Goal: Task Accomplishment & Management: Manage account settings

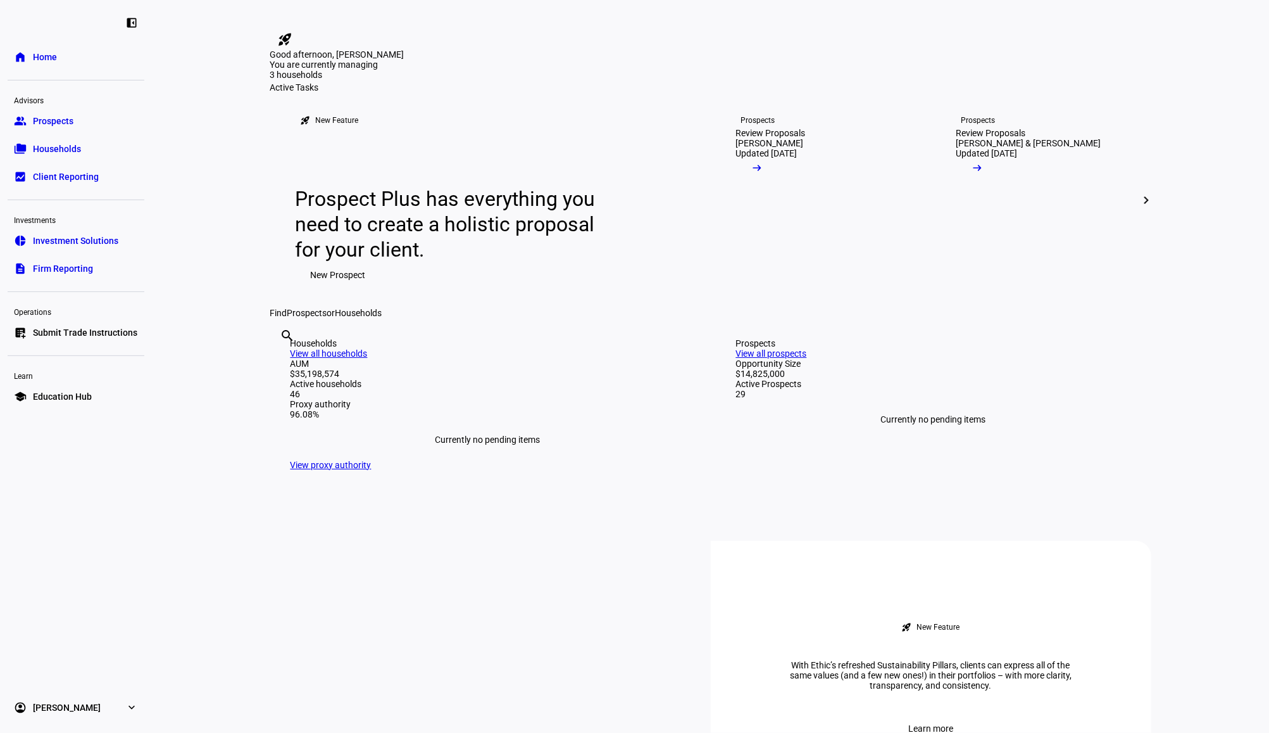
click at [54, 123] on span "Prospects" at bounding box center [53, 121] width 41 height 13
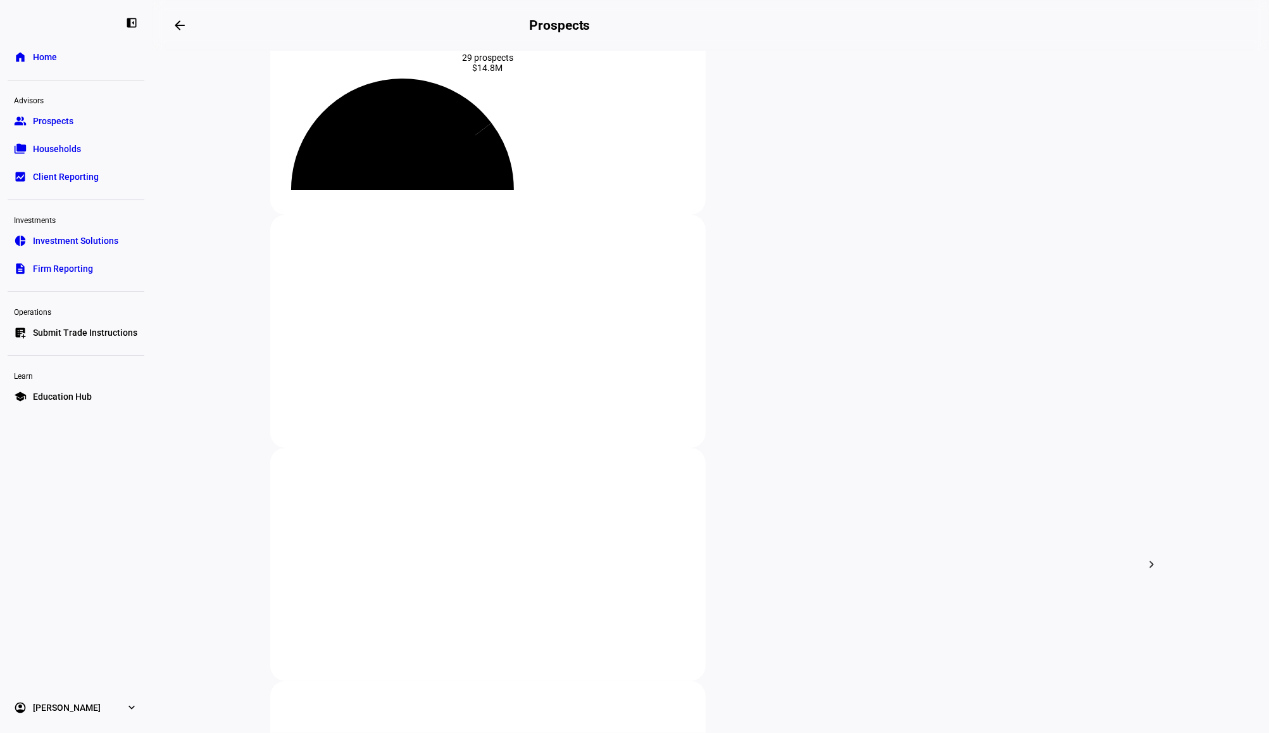
scroll to position [168, 0]
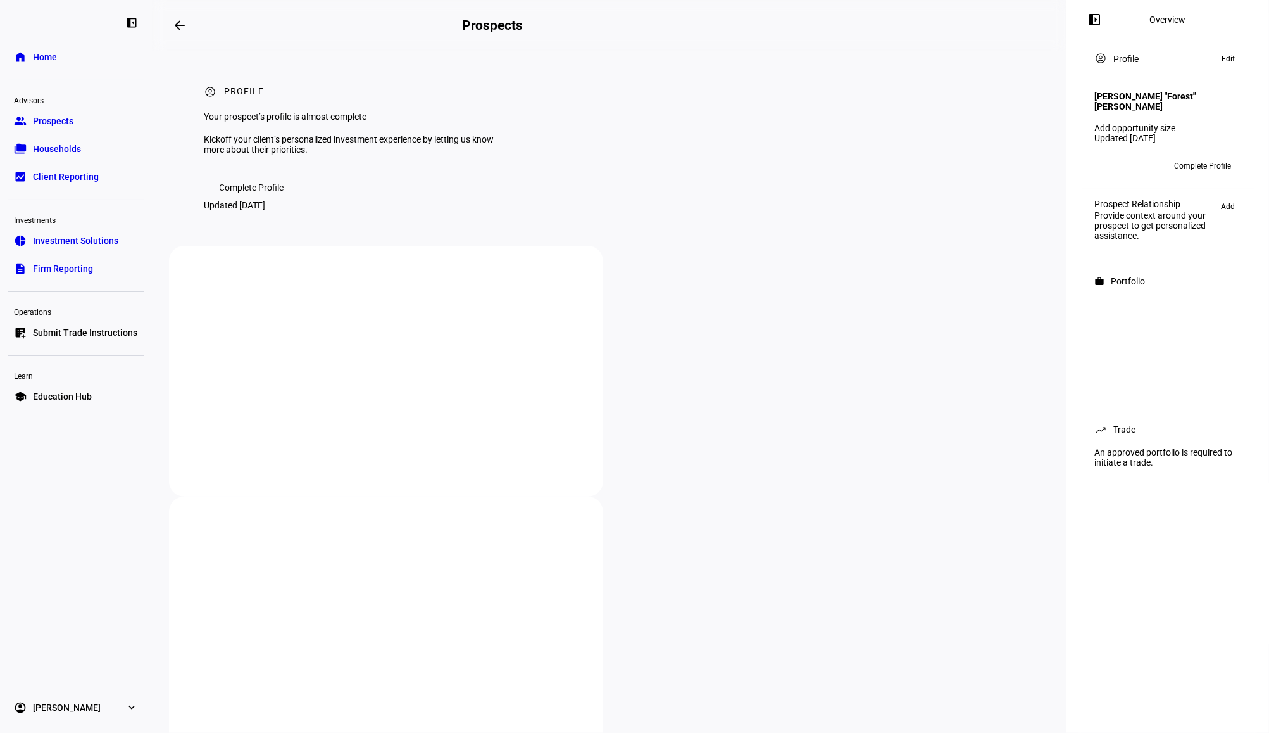
click at [1097, 156] on rect at bounding box center [1105, 166] width 20 height 20
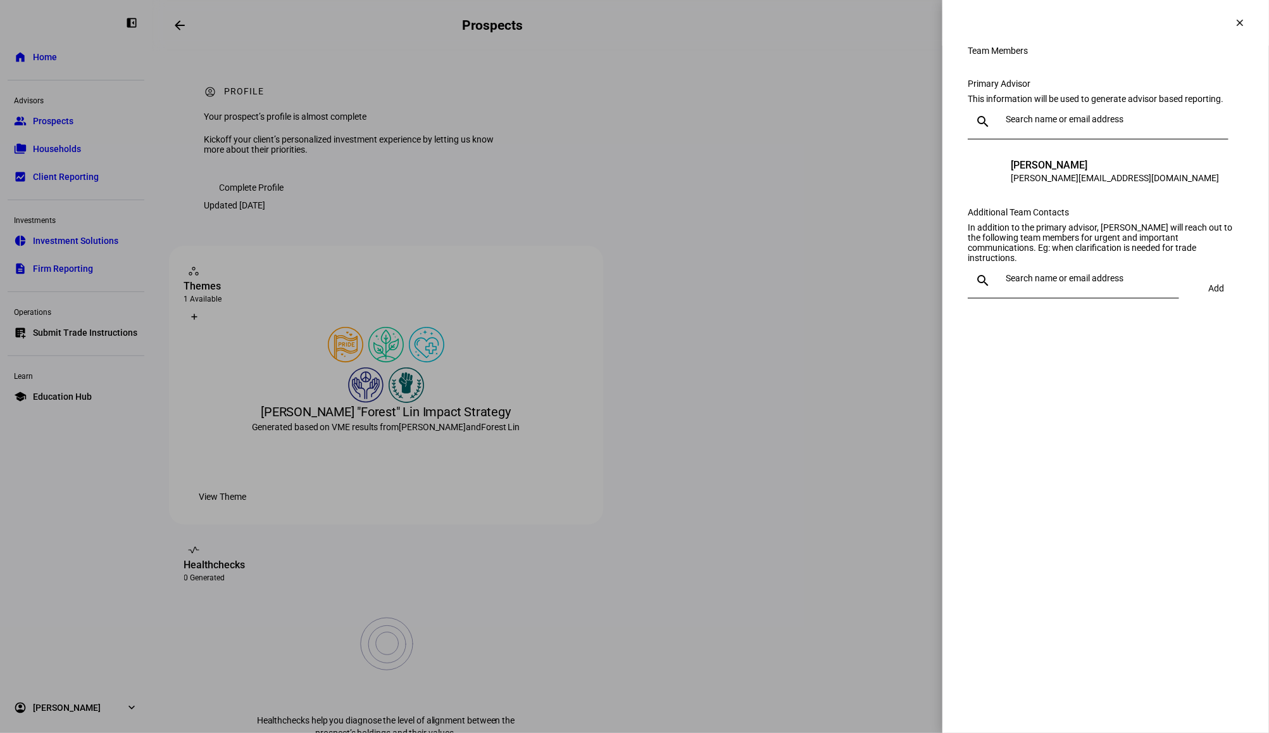
click at [1070, 139] on div at bounding box center [1110, 121] width 218 height 35
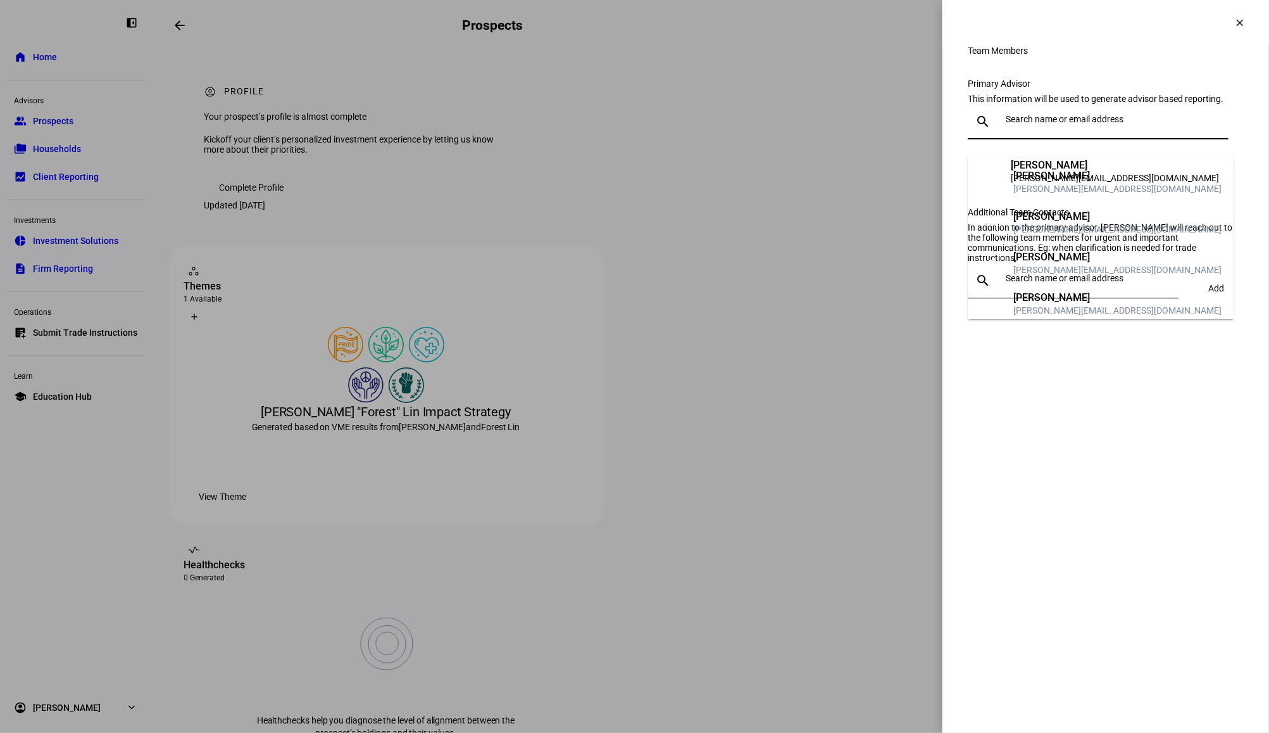
scroll to position [238, 0]
click at [1075, 256] on div "[PERSON_NAME]" at bounding box center [1118, 262] width 208 height 13
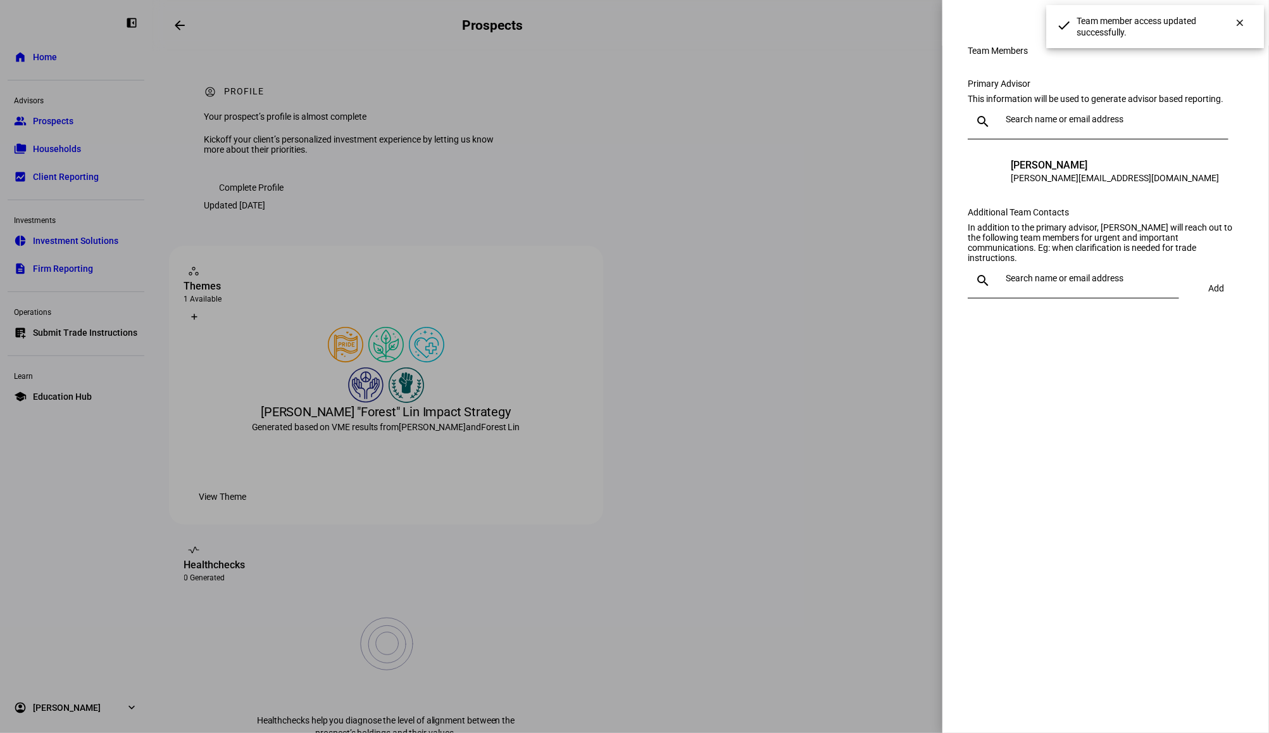
click at [1085, 283] on input "text" at bounding box center [1090, 278] width 168 height 10
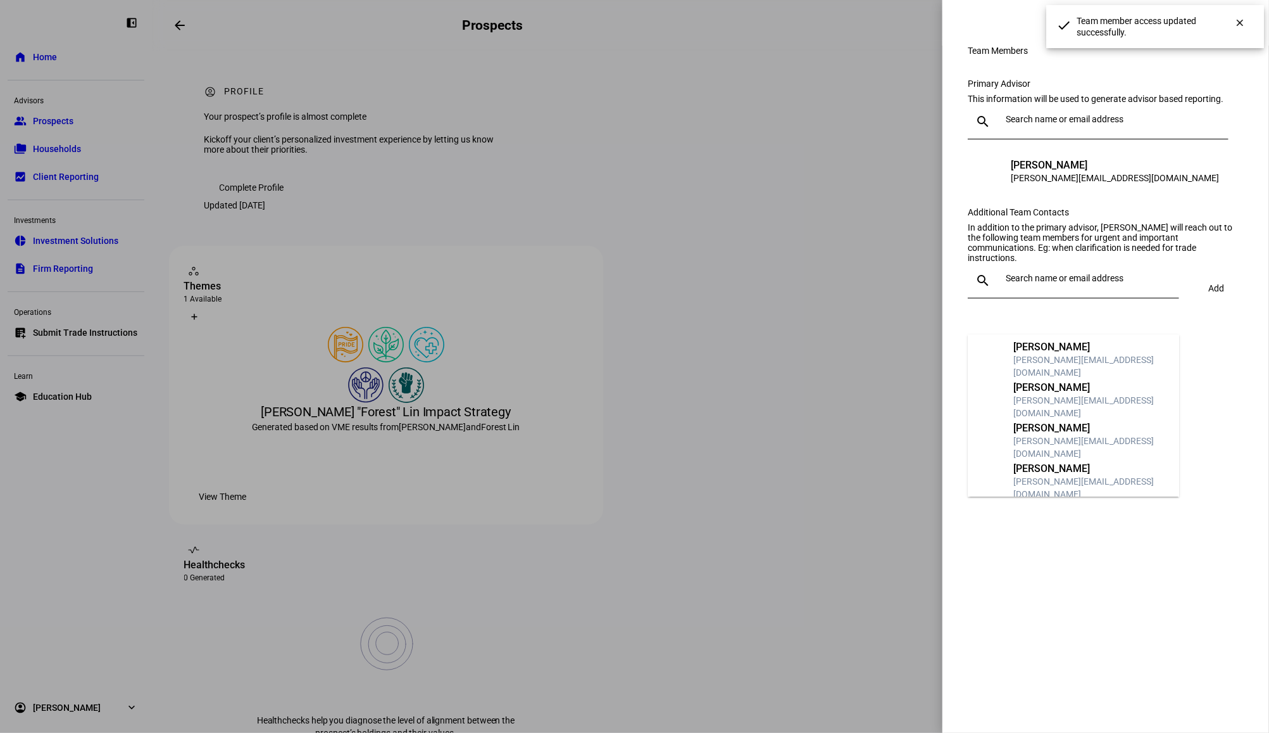
click at [1085, 387] on div "[PERSON_NAME]" at bounding box center [1092, 387] width 156 height 13
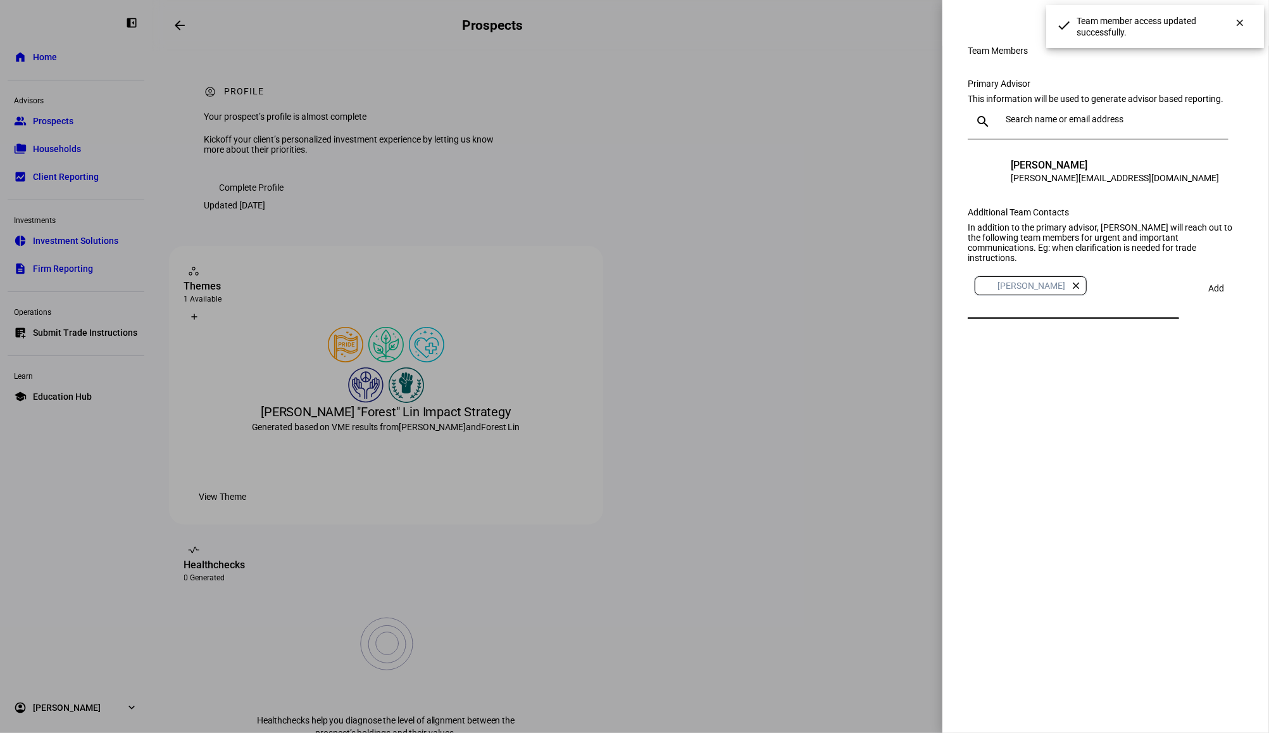
click at [1224, 303] on span at bounding box center [1217, 288] width 44 height 30
click at [863, 275] on div at bounding box center [634, 366] width 1269 height 733
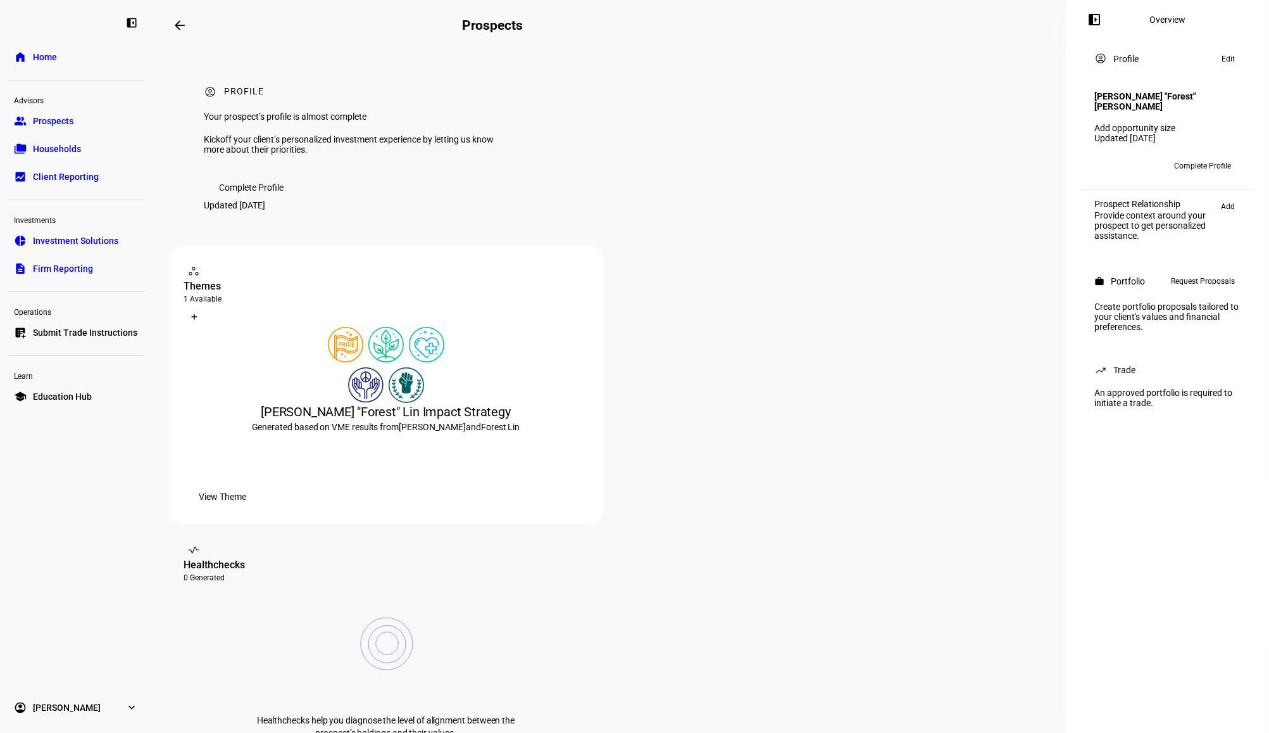
click at [488, 403] on div at bounding box center [386, 384] width 404 height 35
click at [184, 27] on mat-icon "arrow_backwards" at bounding box center [179, 25] width 15 height 15
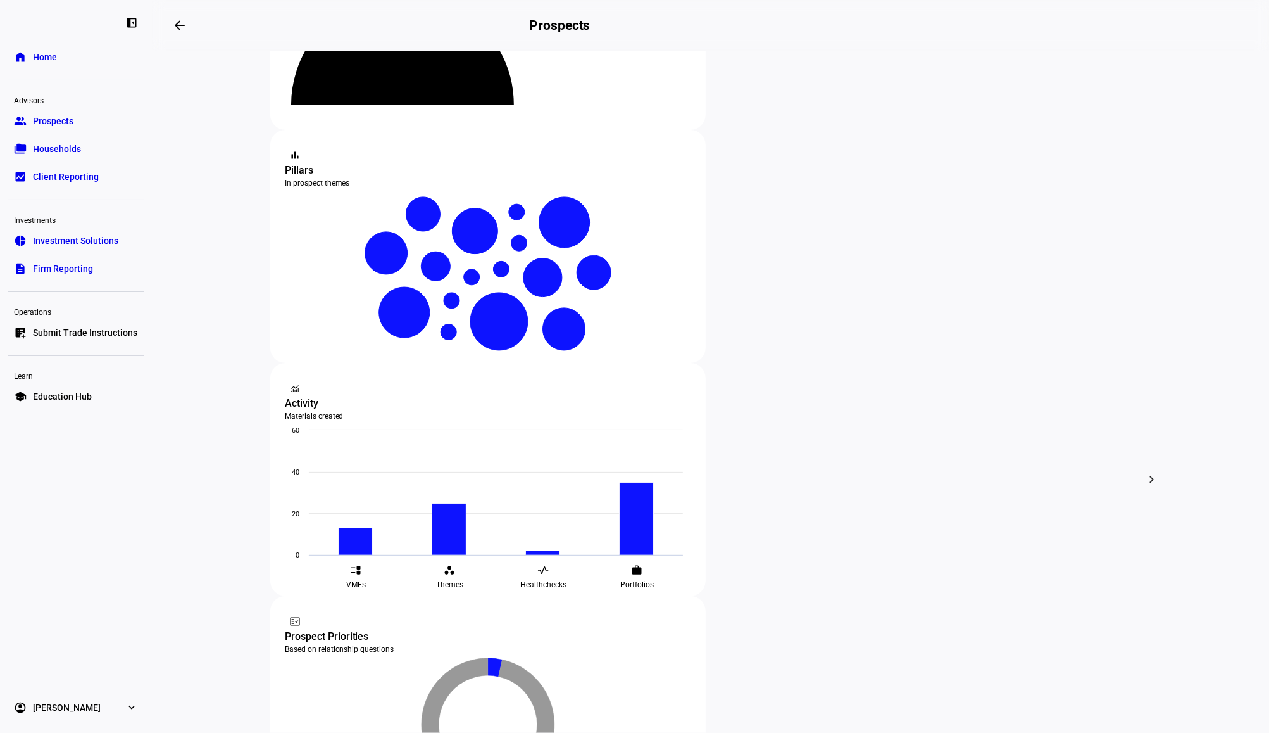
scroll to position [168, 0]
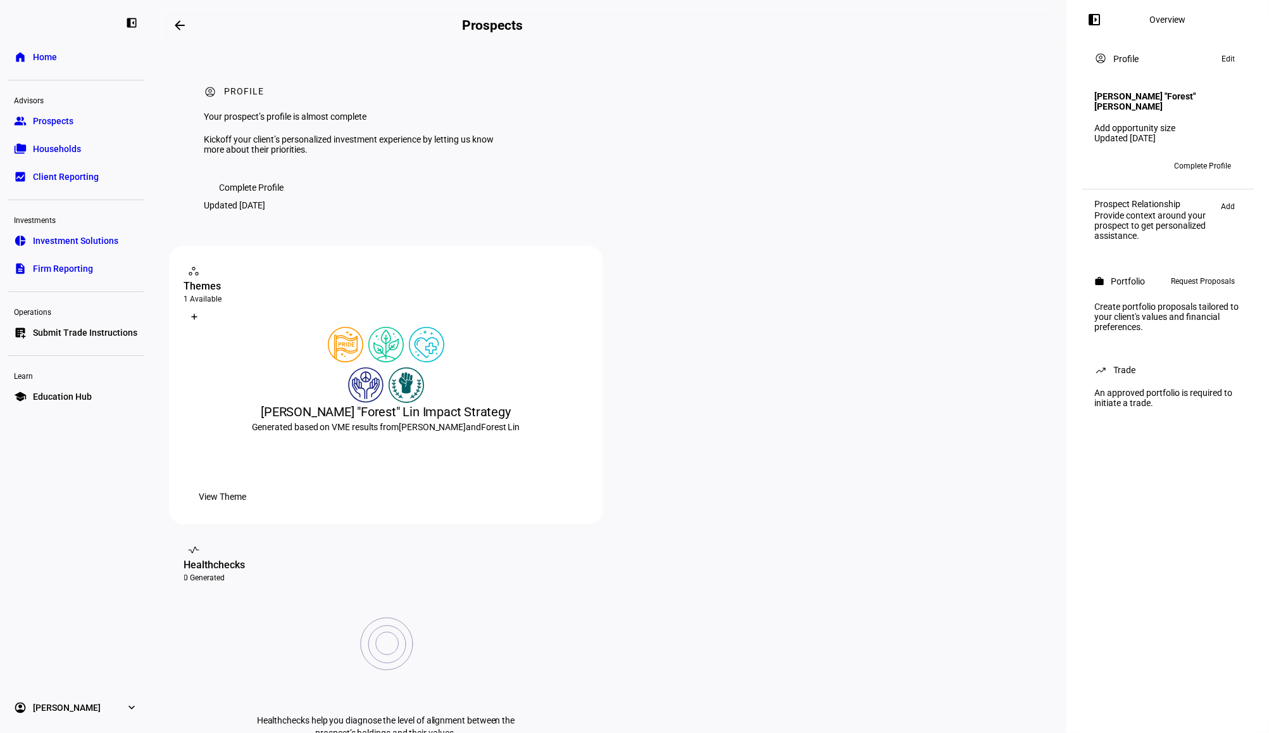
click at [247, 509] on span "View Theme" at bounding box center [222, 496] width 47 height 25
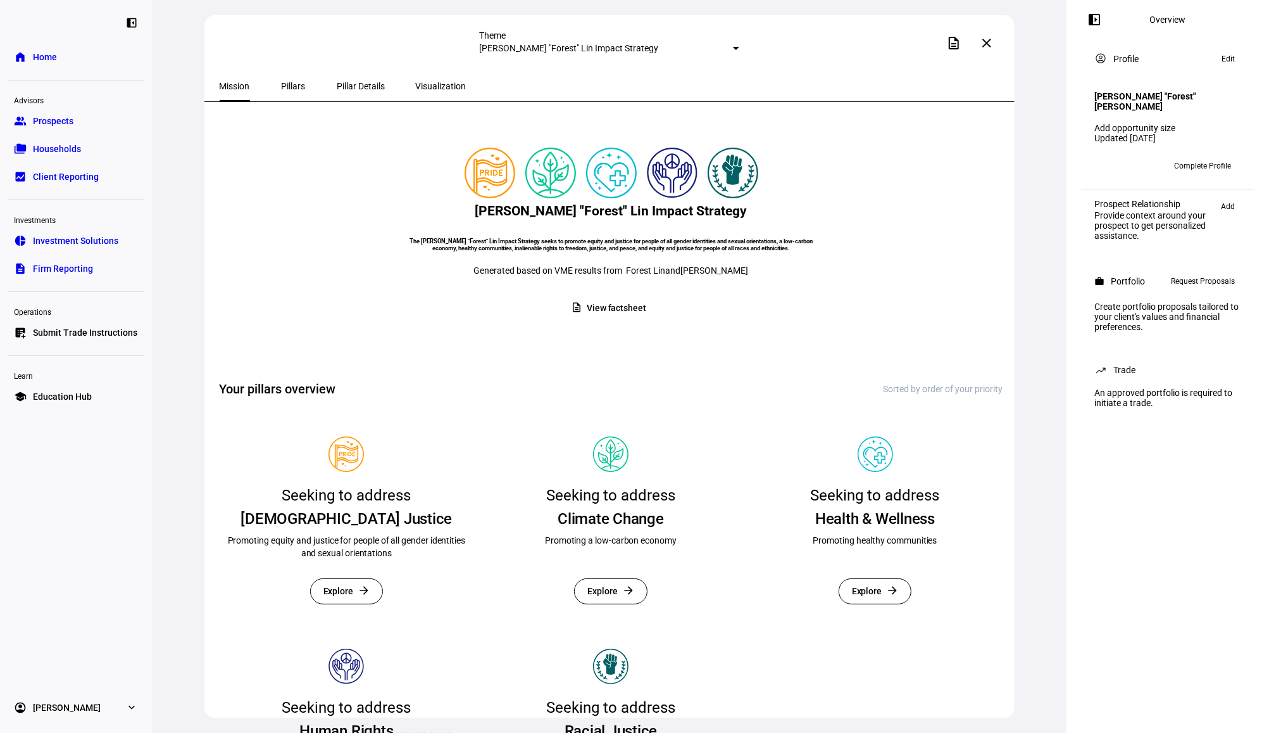
click at [698, 38] on div "Theme" at bounding box center [609, 35] width 260 height 10
click at [733, 47] on div at bounding box center [736, 48] width 6 height 3
click at [692, 41] on div at bounding box center [634, 366] width 1269 height 733
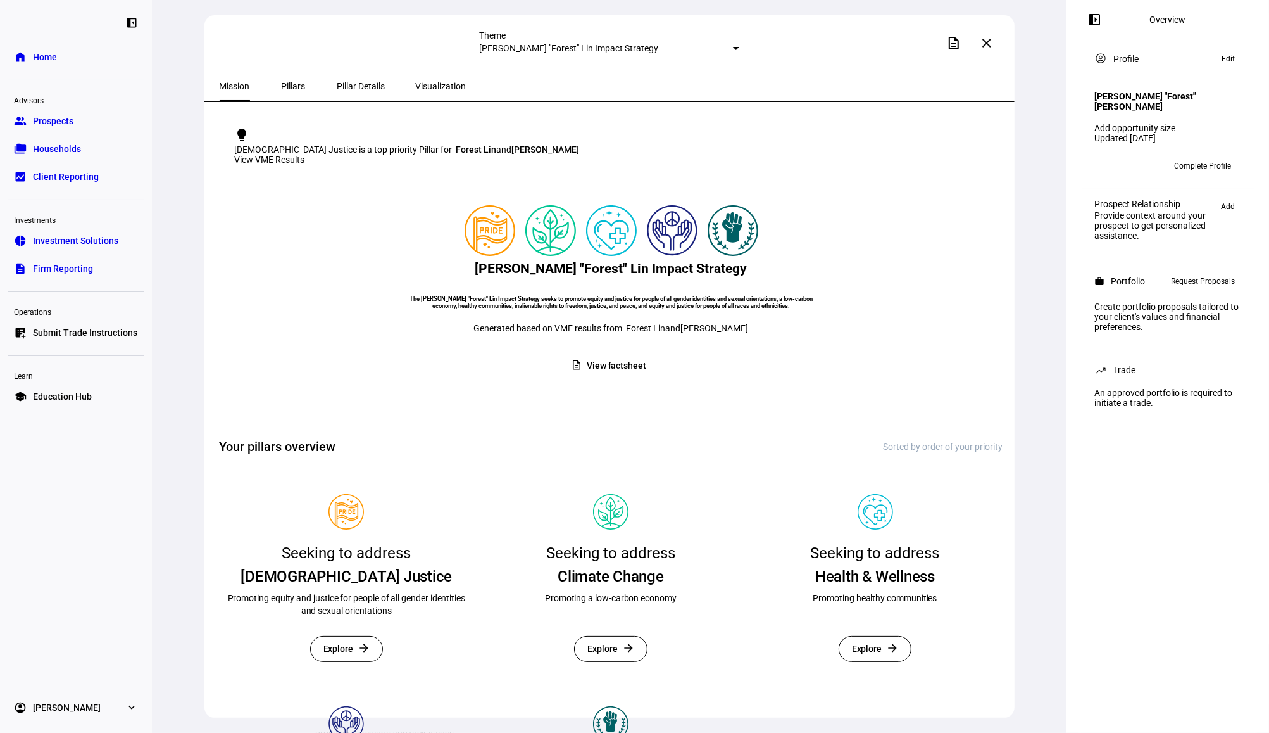
click at [983, 42] on mat-icon "close" at bounding box center [986, 42] width 15 height 15
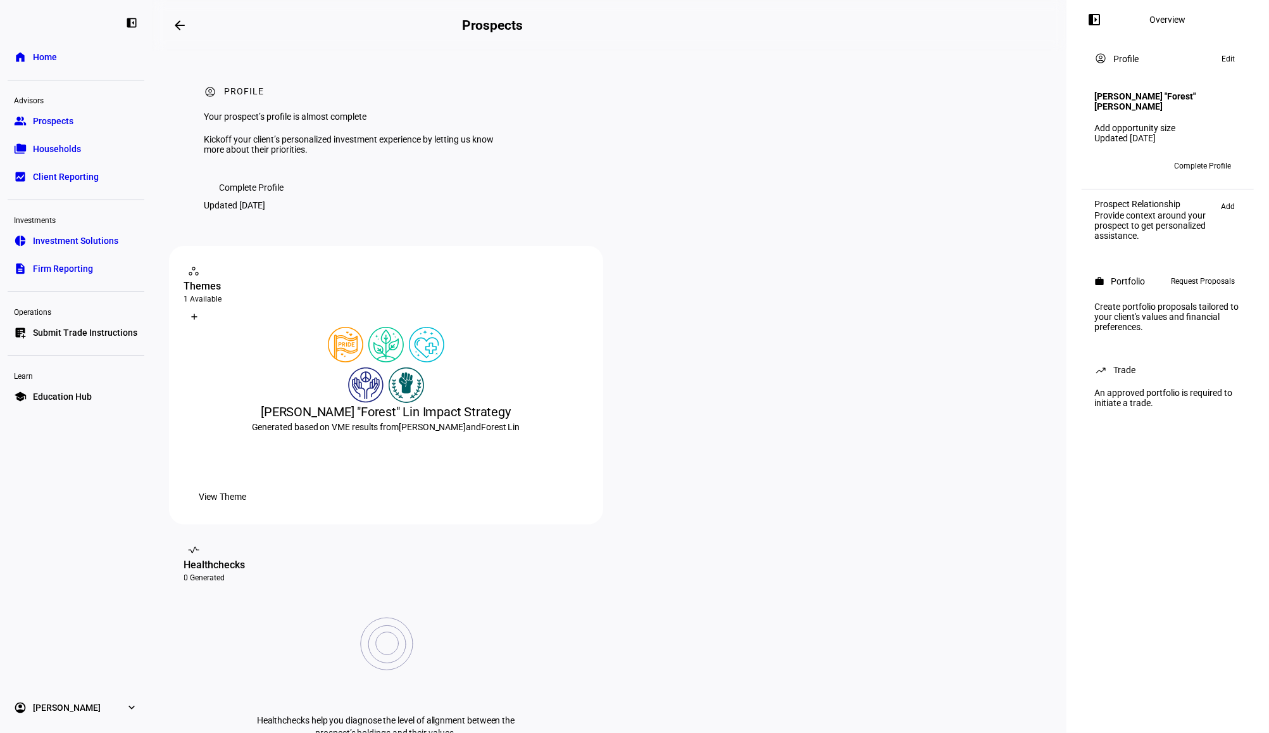
click at [179, 34] on span at bounding box center [180, 25] width 30 height 30
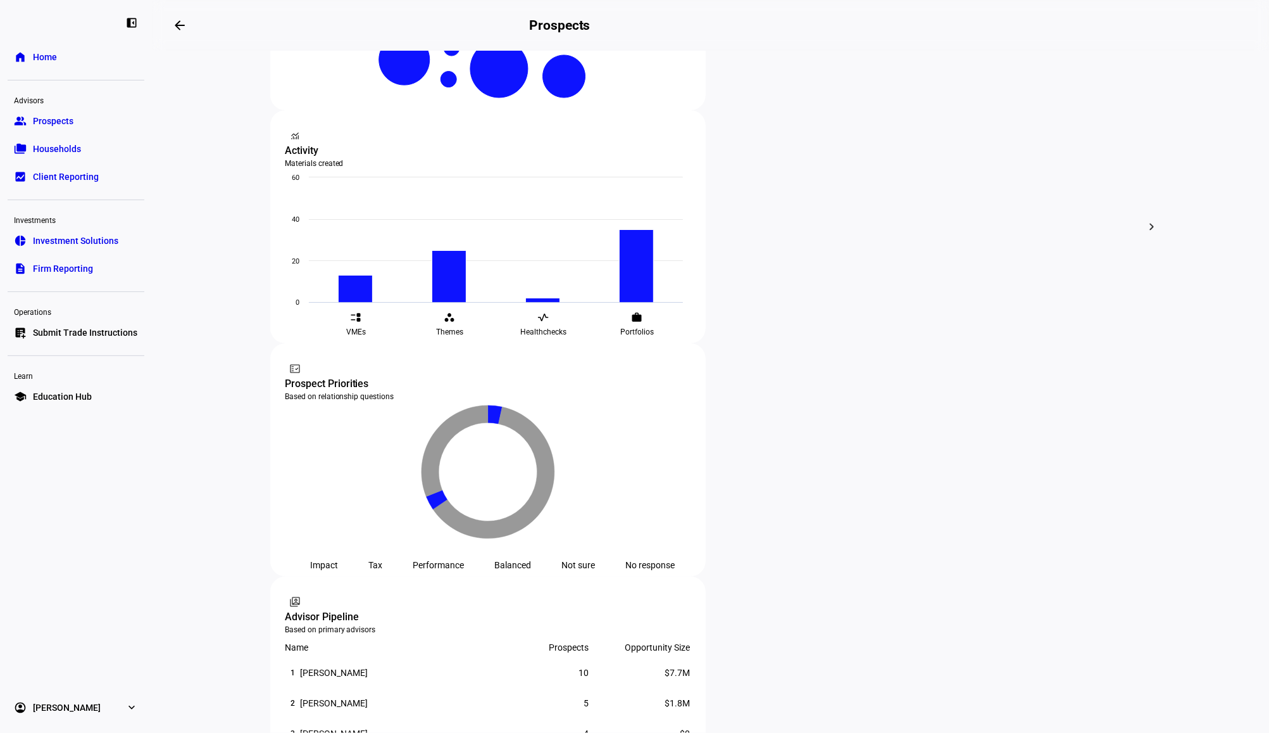
scroll to position [253, 0]
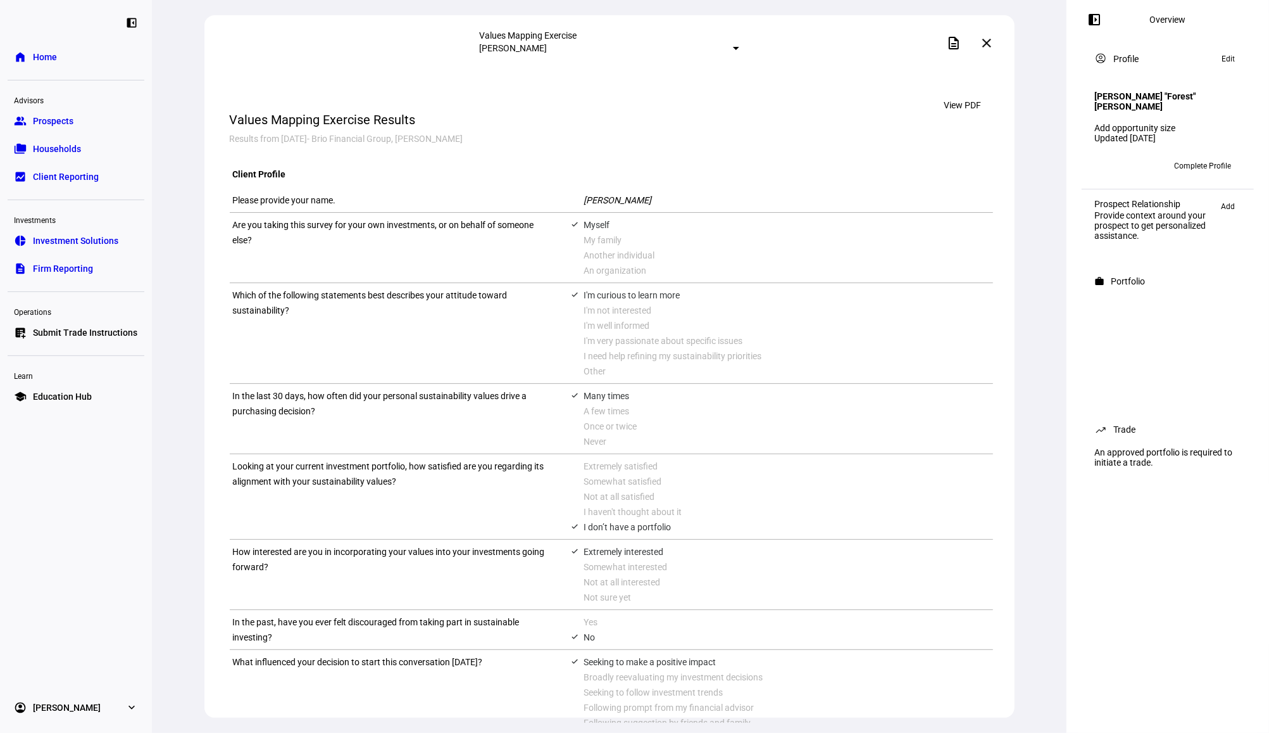
click at [988, 47] on mat-icon "close" at bounding box center [986, 42] width 15 height 15
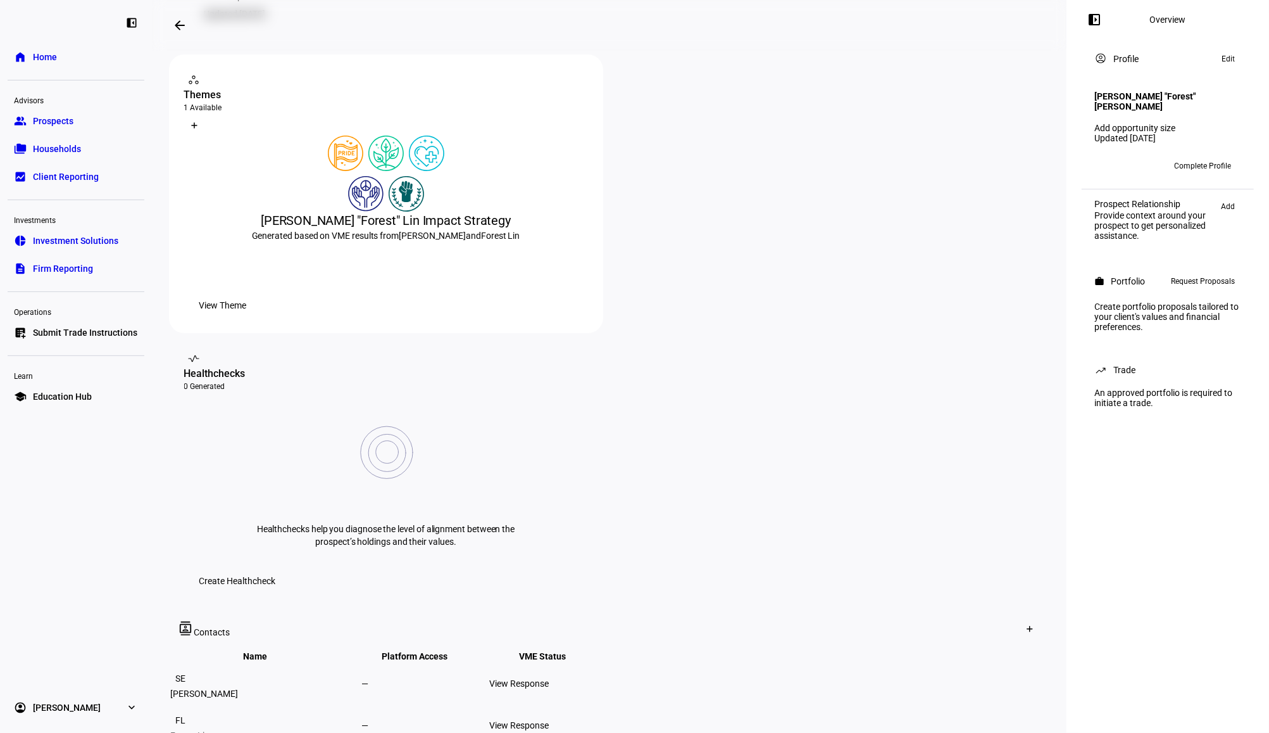
scroll to position [168, 0]
